Goal: Task Accomplishment & Management: Complete application form

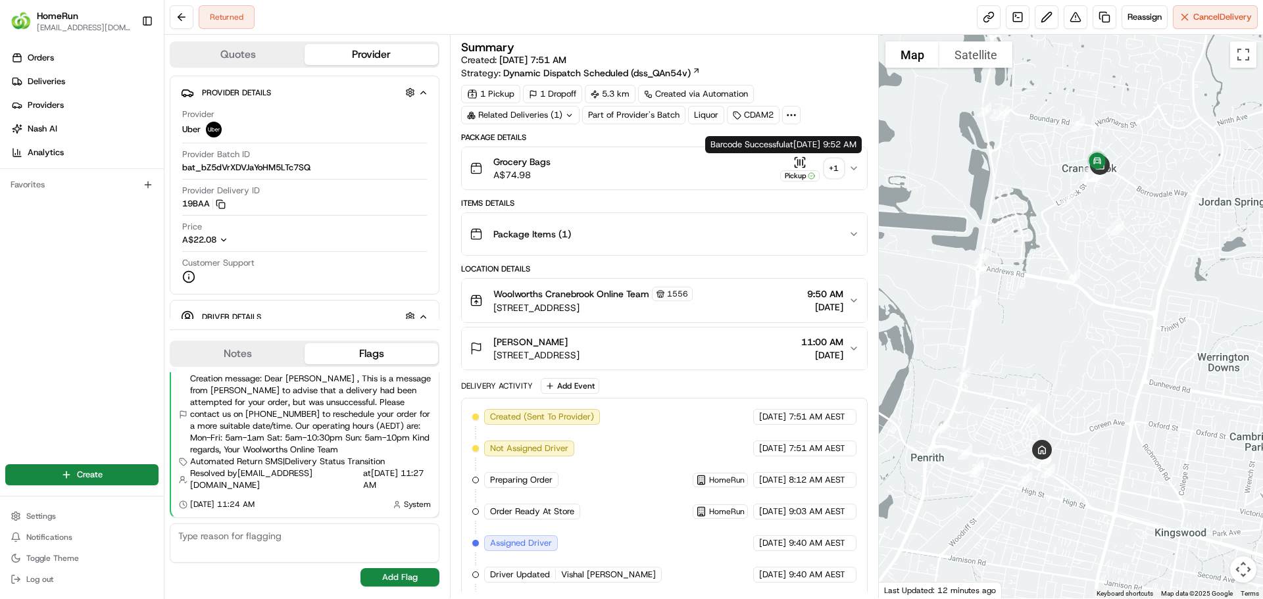
click at [832, 166] on div "+ 1" at bounding box center [834, 168] width 18 height 18
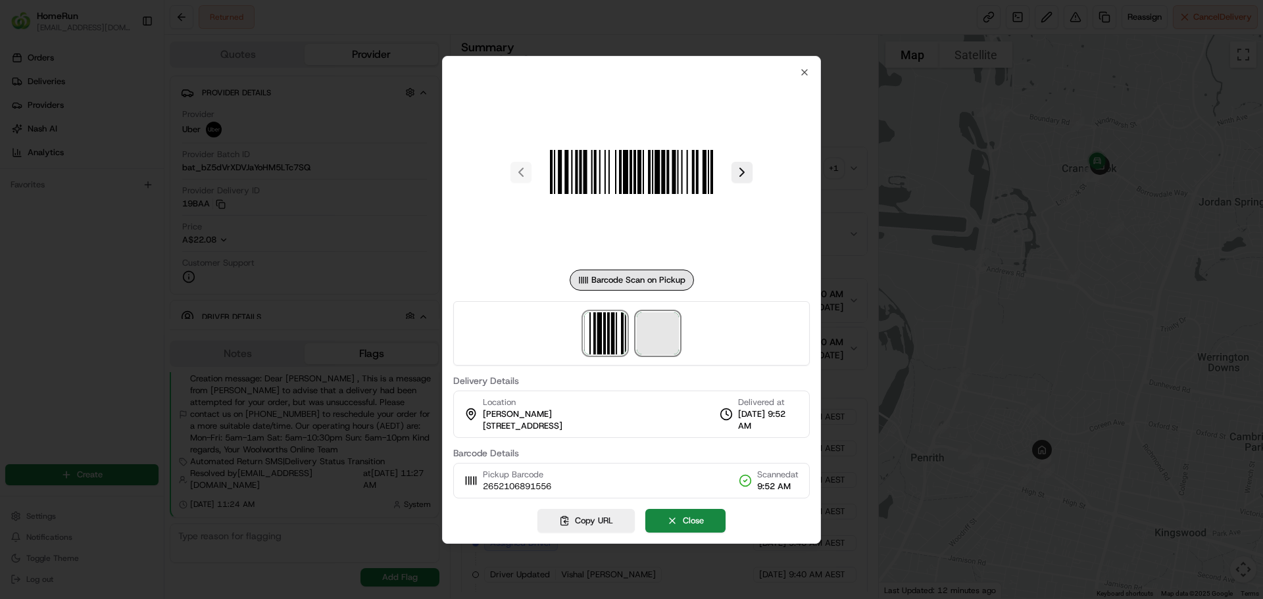
click at [655, 339] on span at bounding box center [658, 333] width 42 height 42
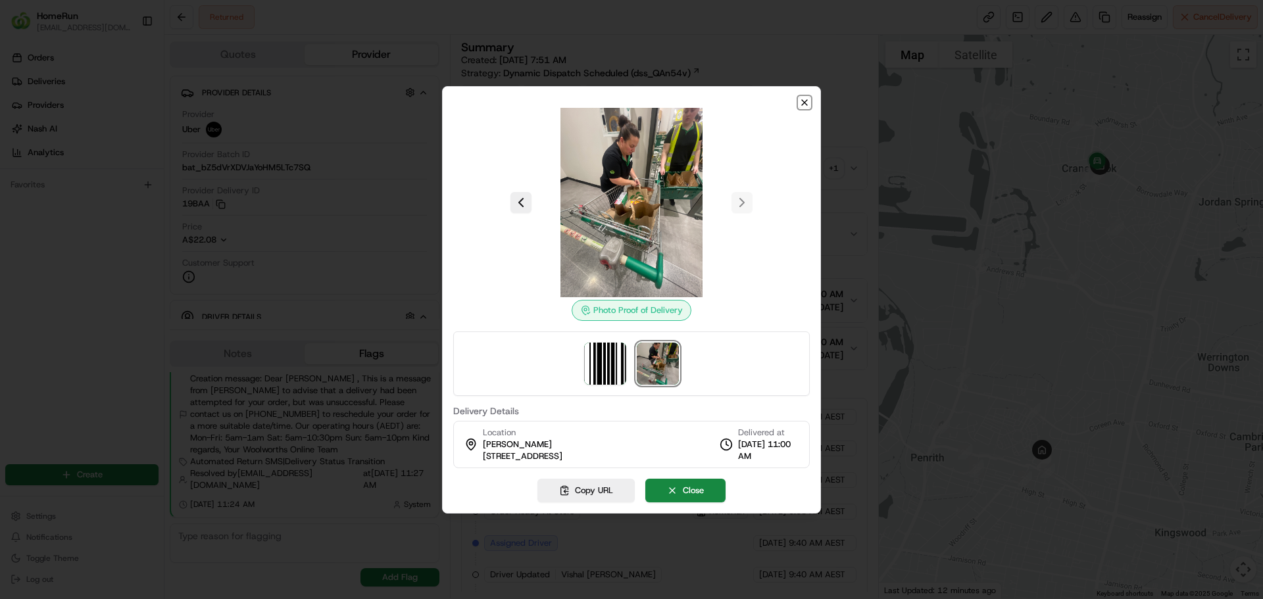
click at [802, 103] on icon "button" at bounding box center [804, 102] width 11 height 11
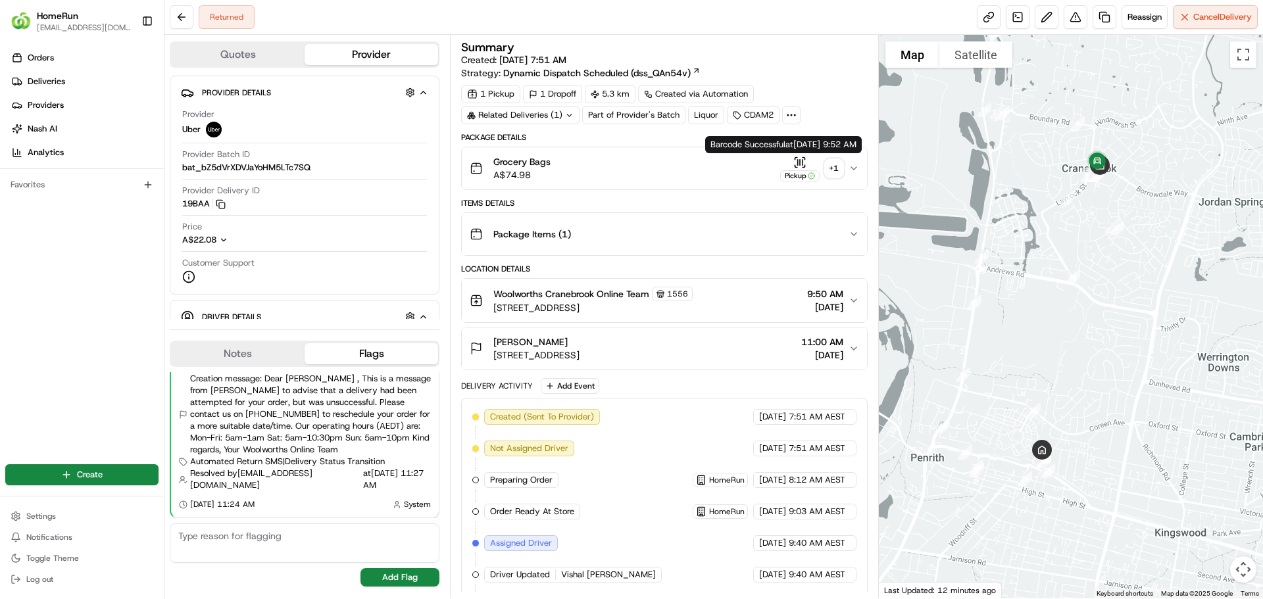
click at [837, 165] on div "+ 1" at bounding box center [834, 168] width 18 height 18
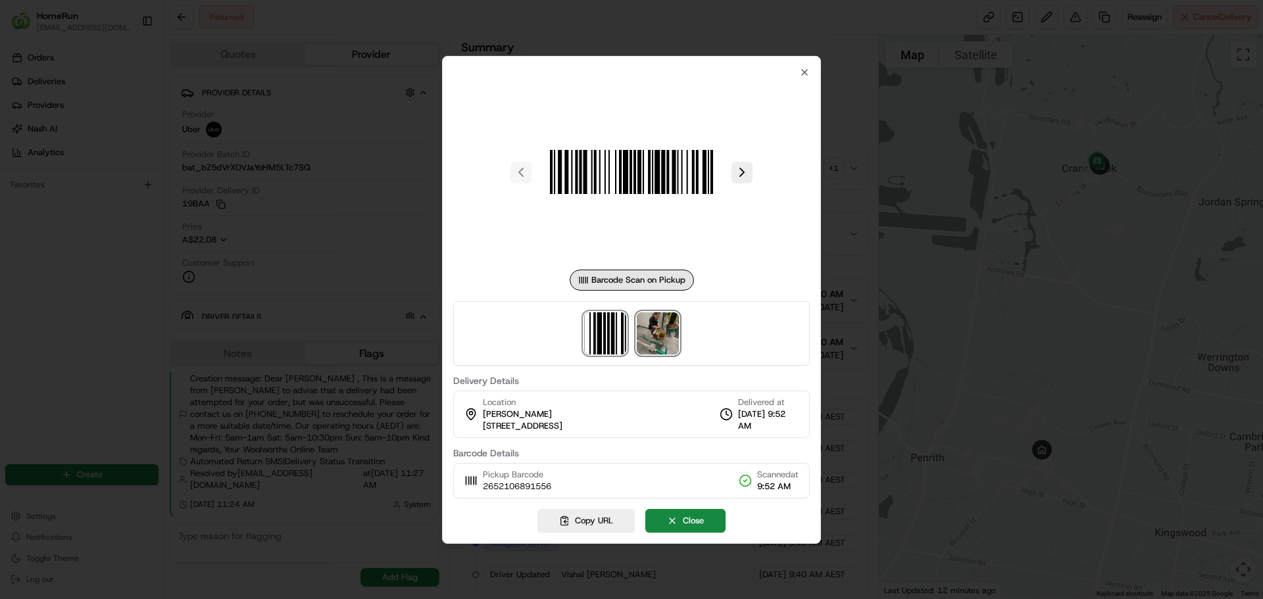
click at [664, 330] on img at bounding box center [658, 333] width 42 height 42
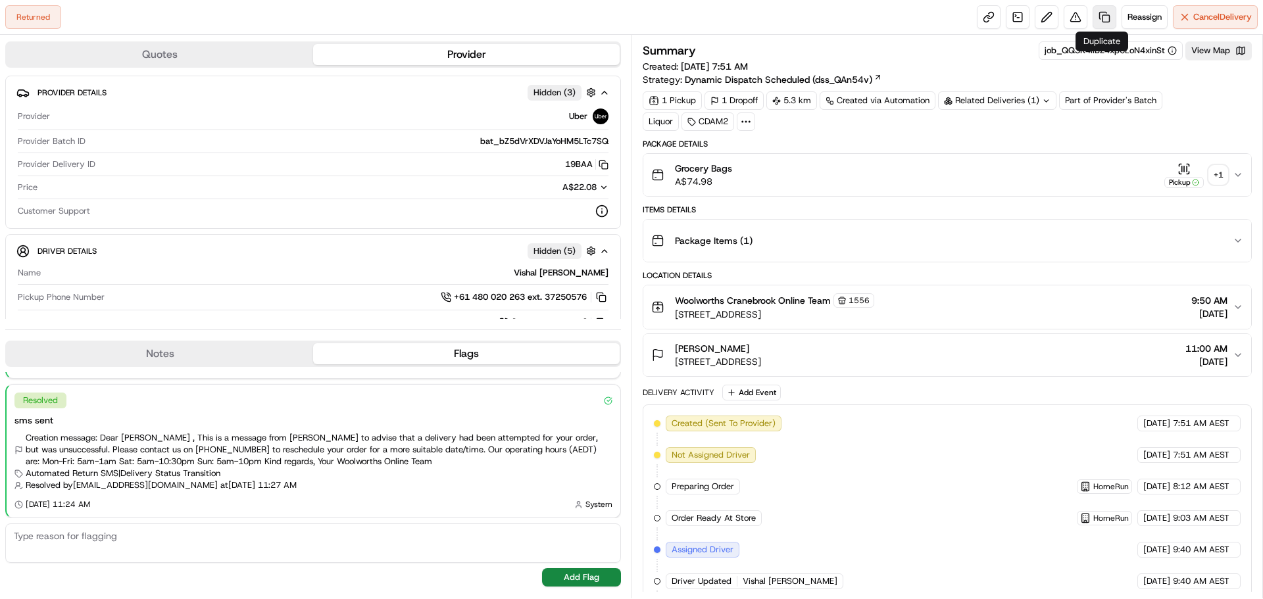
click at [1098, 17] on link at bounding box center [1105, 17] width 24 height 24
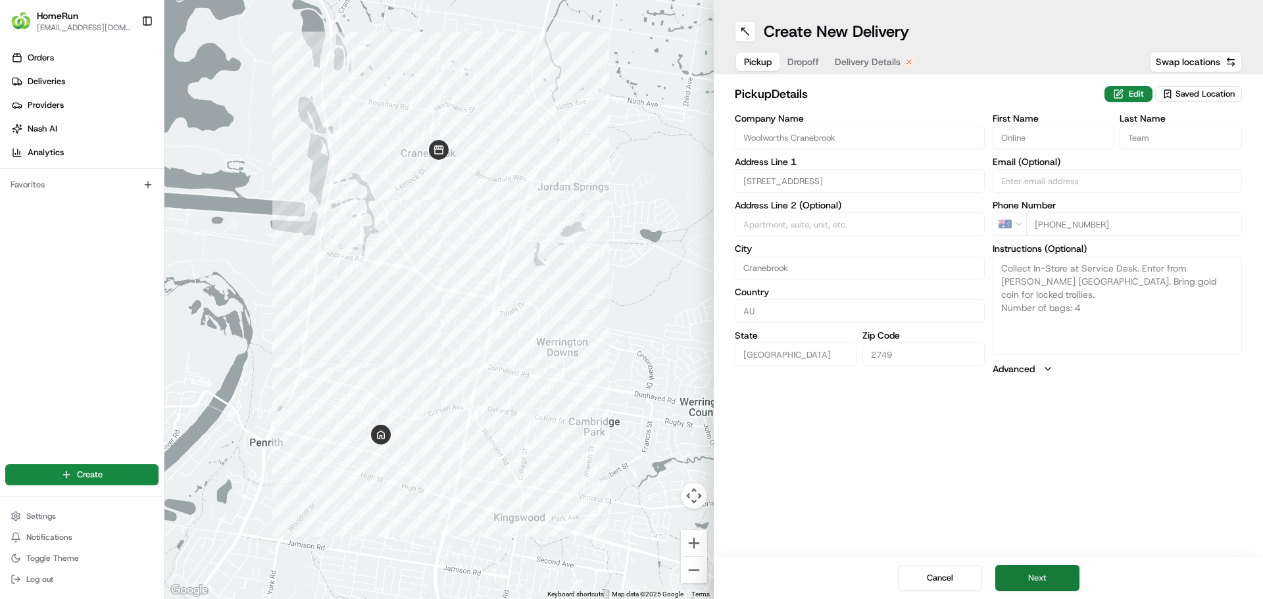
click at [1043, 578] on button "Next" at bounding box center [1037, 578] width 84 height 26
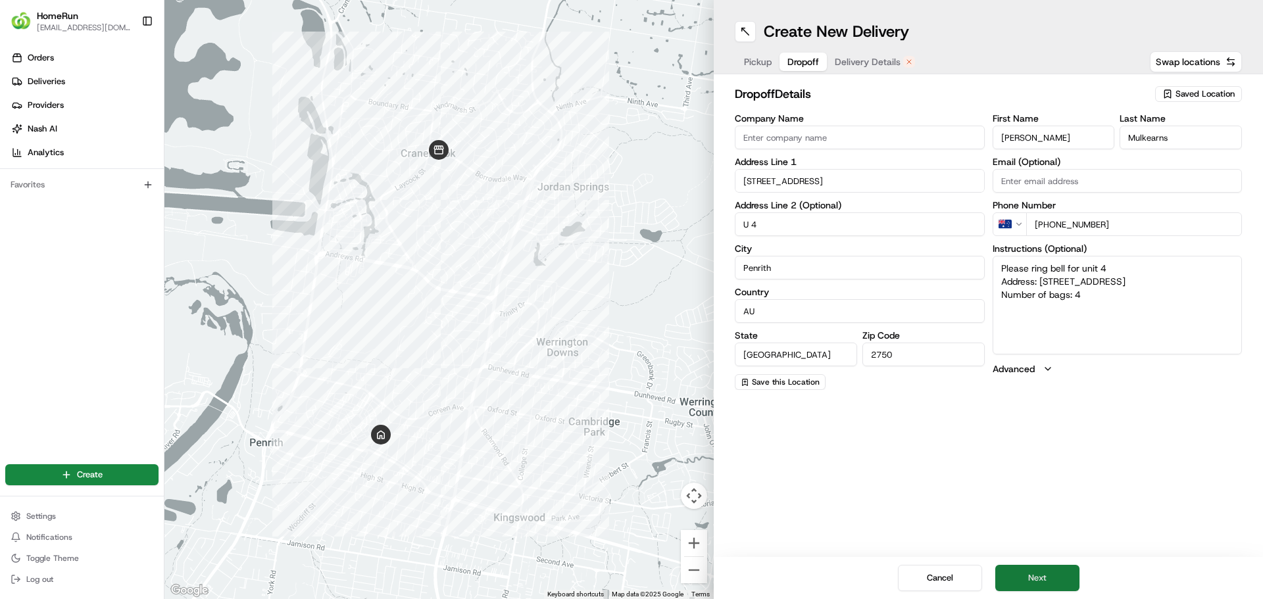
click at [1043, 573] on button "Next" at bounding box center [1037, 578] width 84 height 26
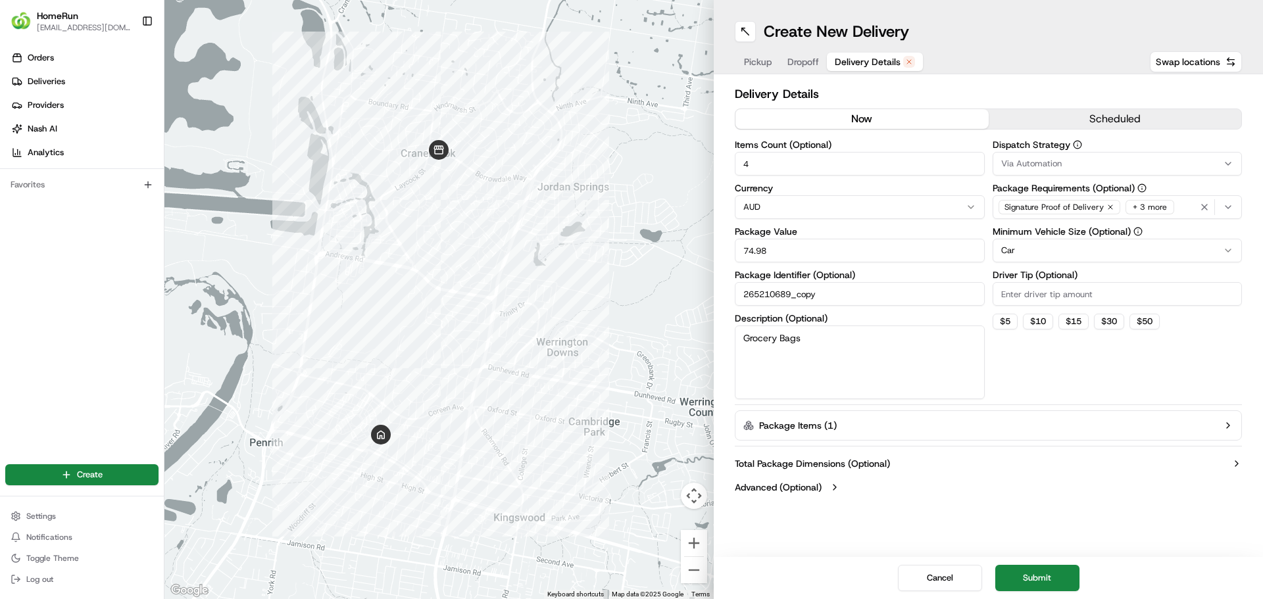
click at [848, 124] on button "now" at bounding box center [861, 119] width 253 height 20
click at [1033, 575] on button "Submit" at bounding box center [1037, 578] width 84 height 26
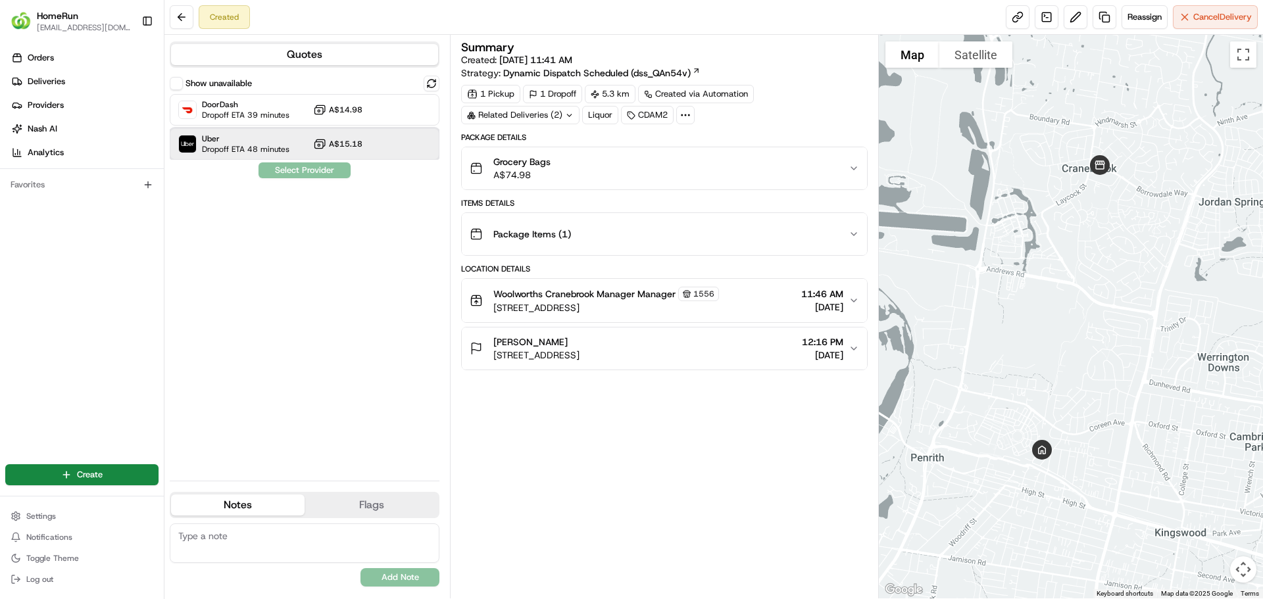
click at [242, 151] on span "Dropoff ETA 48 minutes" at bounding box center [245, 149] width 87 height 11
click at [287, 167] on button "Assign Provider" at bounding box center [304, 170] width 93 height 16
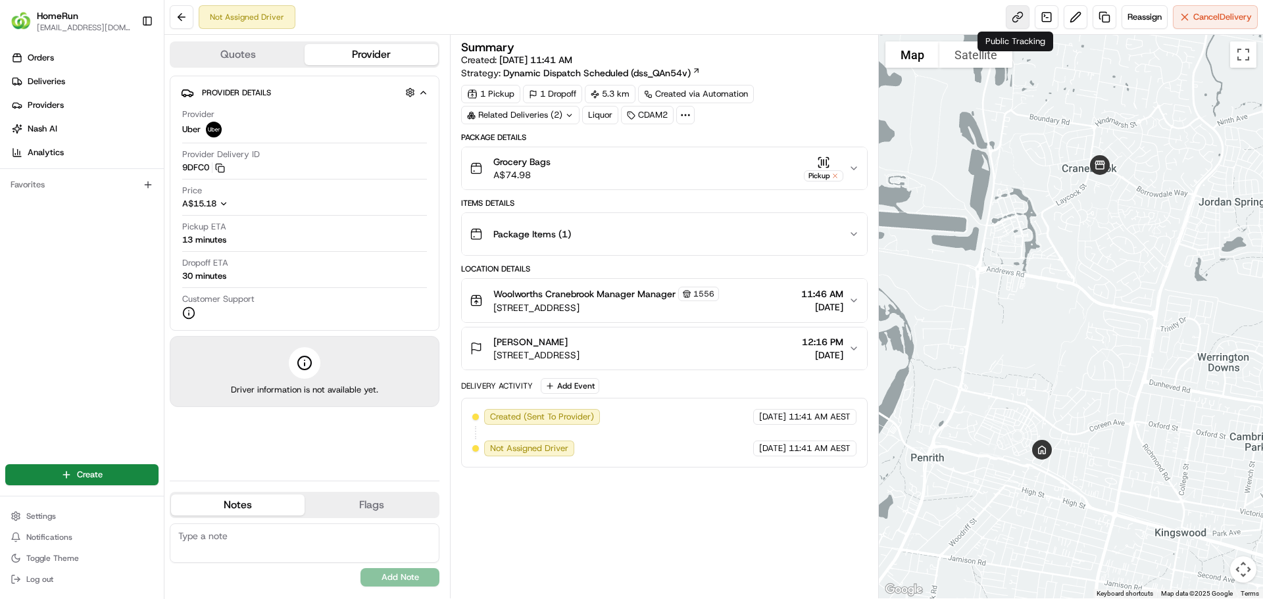
click at [1010, 26] on link at bounding box center [1018, 17] width 24 height 24
